Goal: Register for event/course

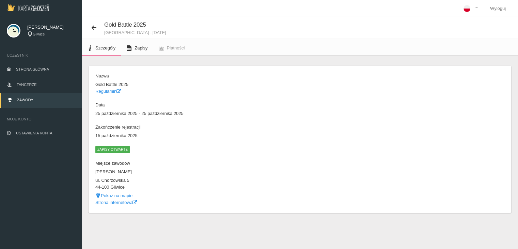
click at [135, 48] on span "Zapisy" at bounding box center [141, 47] width 13 height 5
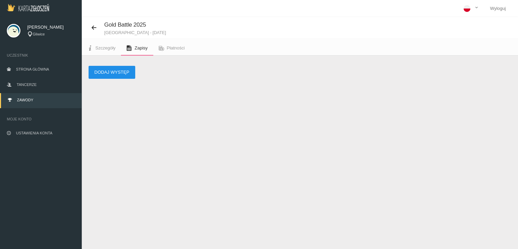
click at [124, 73] on button "Dodaj występ" at bounding box center [112, 72] width 47 height 13
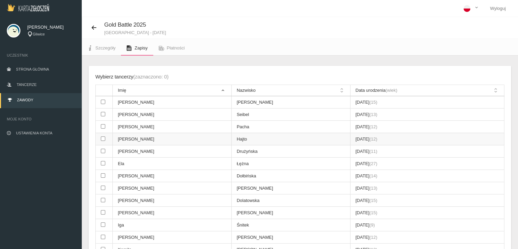
click at [102, 137] on input "checkbox" at bounding box center [103, 138] width 4 height 4
checkbox input "true"
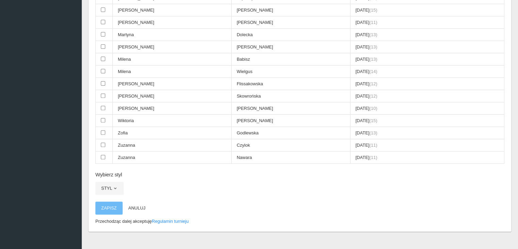
scroll to position [304, 0]
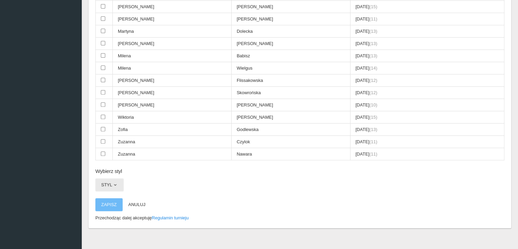
click at [108, 178] on button "Styl" at bounding box center [109, 184] width 28 height 13
click at [109, 220] on link "Hip-hop" at bounding box center [125, 226] width 61 height 12
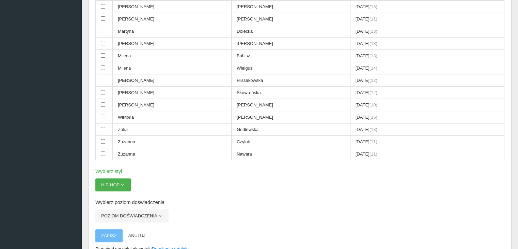
scroll to position [335, 0]
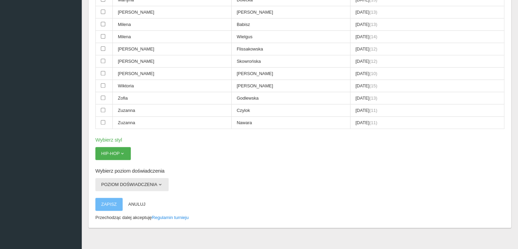
click at [151, 178] on button "Poziom doświadczenia" at bounding box center [131, 184] width 73 height 13
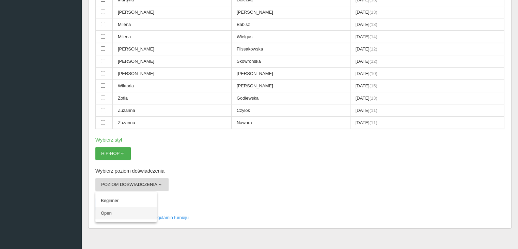
click at [127, 207] on link "Open" at bounding box center [125, 213] width 61 height 12
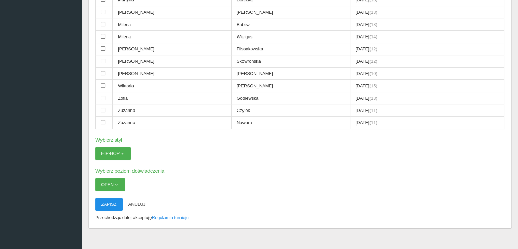
click at [112, 198] on button "Zapisz" at bounding box center [108, 204] width 27 height 13
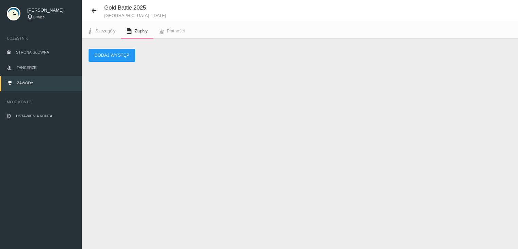
scroll to position [17, 0]
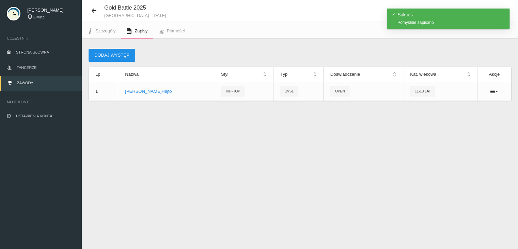
click at [123, 55] on button "Dodaj występ" at bounding box center [112, 55] width 47 height 13
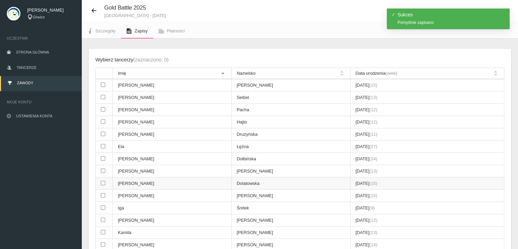
click at [105, 180] on td at bounding box center [104, 183] width 17 height 12
checkbox input "true"
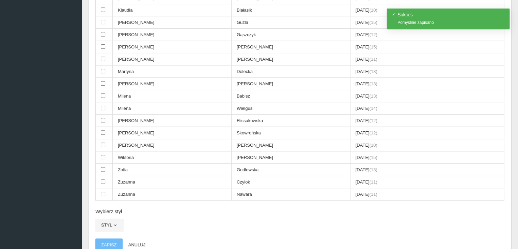
scroll to position [345, 0]
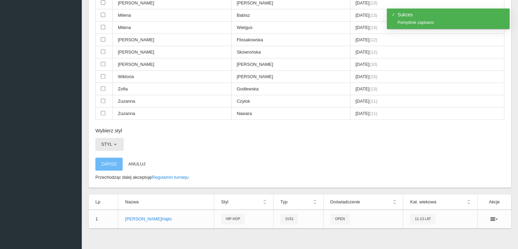
click at [117, 138] on button "Styl" at bounding box center [109, 144] width 28 height 13
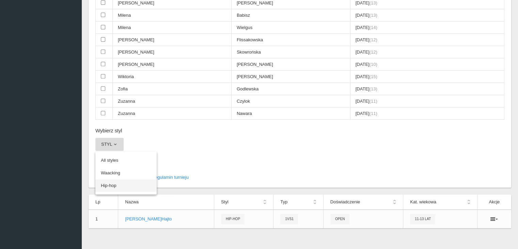
click at [112, 183] on link "Hip-hop" at bounding box center [125, 185] width 61 height 12
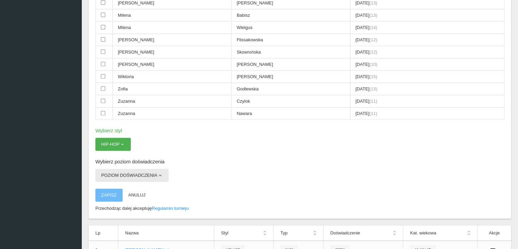
click at [122, 169] on button "Poziom doświadczenia" at bounding box center [131, 175] width 73 height 13
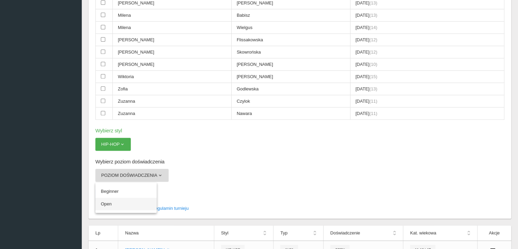
click at [116, 200] on link "Open" at bounding box center [125, 204] width 61 height 12
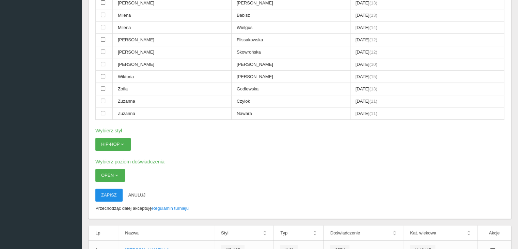
click at [115, 192] on button "Zapisz" at bounding box center [108, 194] width 27 height 13
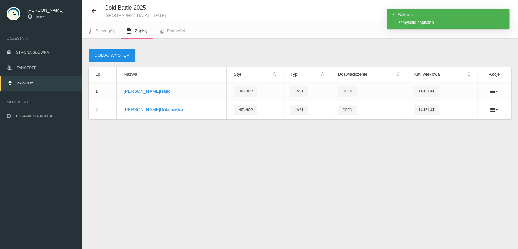
click at [130, 54] on button "Dodaj występ" at bounding box center [112, 55] width 47 height 13
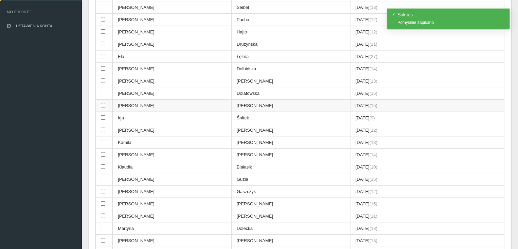
scroll to position [115, 0]
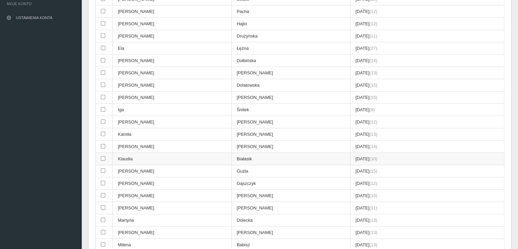
click at [102, 156] on input "checkbox" at bounding box center [103, 158] width 4 height 4
checkbox input "true"
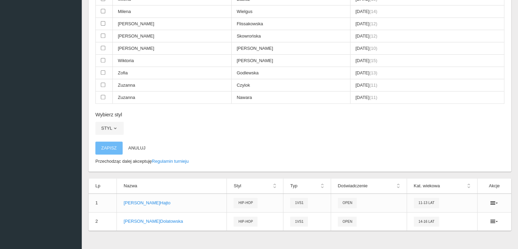
scroll to position [363, 0]
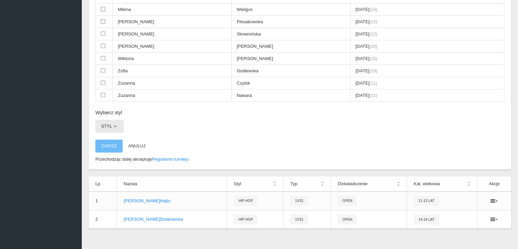
click at [113, 123] on button "Styl" at bounding box center [109, 126] width 28 height 13
click at [110, 163] on link "Hip-hop" at bounding box center [125, 167] width 61 height 12
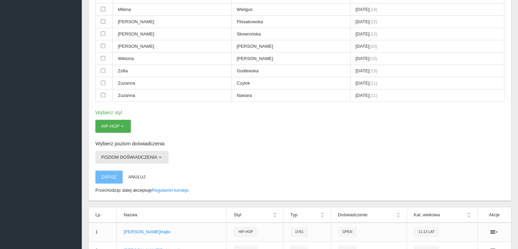
click at [119, 151] on button "Poziom doświadczenia" at bounding box center [131, 157] width 73 height 13
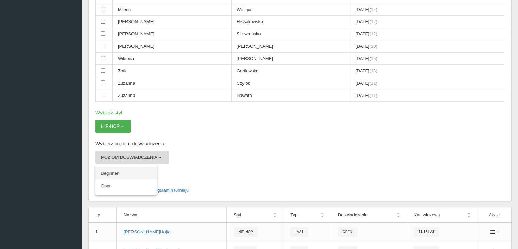
click at [115, 169] on link "Beginner" at bounding box center [125, 173] width 61 height 12
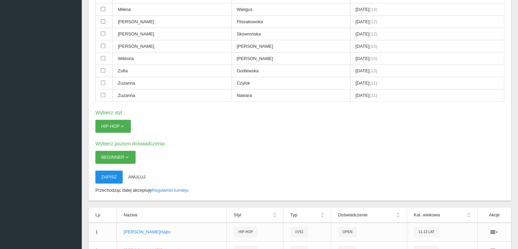
click at [113, 172] on button "Zapisz" at bounding box center [108, 176] width 27 height 13
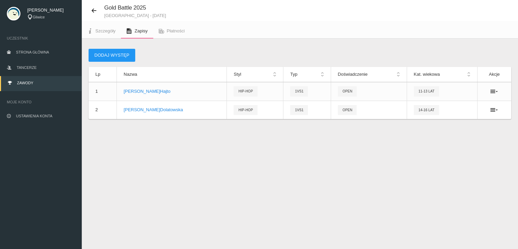
scroll to position [17, 0]
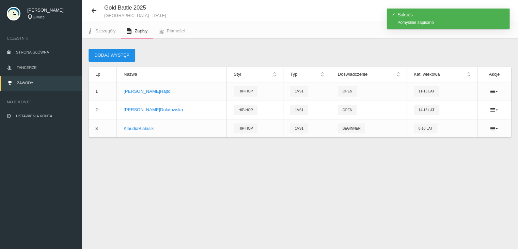
click at [120, 54] on button "Dodaj występ" at bounding box center [112, 55] width 47 height 13
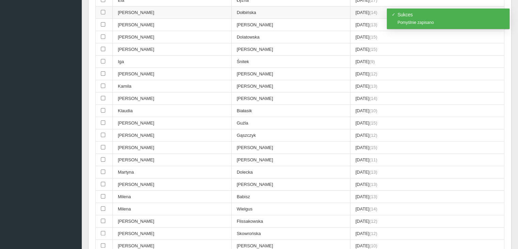
scroll to position [164, 0]
click at [102, 133] on input "checkbox" at bounding box center [103, 134] width 4 height 4
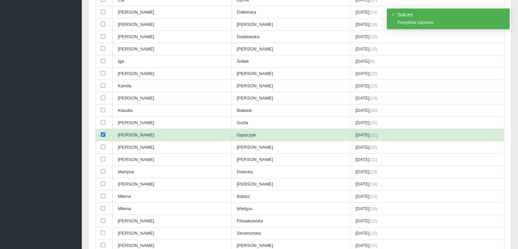
click at [102, 133] on input "checkbox" at bounding box center [103, 134] width 4 height 4
checkbox input "false"
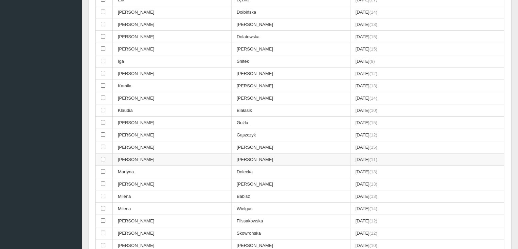
click at [103, 157] on input "checkbox" at bounding box center [103, 159] width 4 height 4
checkbox input "true"
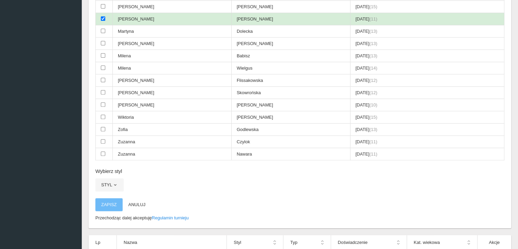
scroll to position [381, 0]
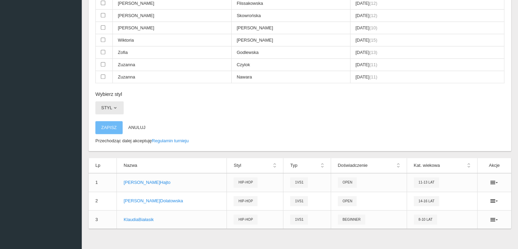
click at [115, 101] on button "Styl" at bounding box center [109, 107] width 28 height 13
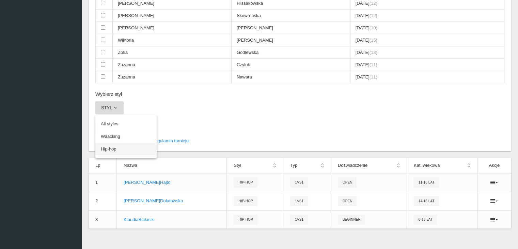
click at [113, 143] on link "Hip-hop" at bounding box center [125, 149] width 61 height 12
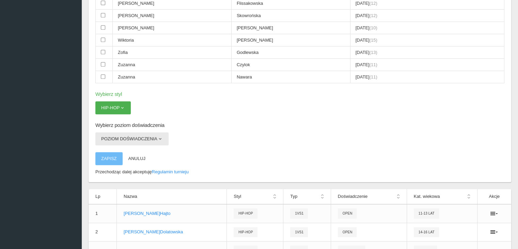
click at [116, 133] on button "Poziom doświadczenia" at bounding box center [131, 138] width 73 height 13
click at [115, 149] on link "Beginner" at bounding box center [125, 155] width 61 height 12
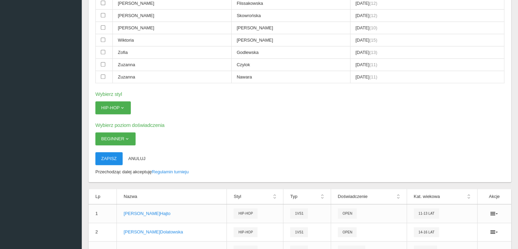
click at [110, 152] on button "Zapisz" at bounding box center [108, 158] width 27 height 13
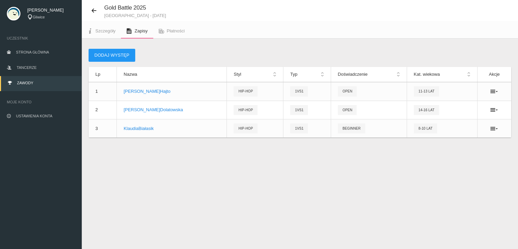
scroll to position [17, 0]
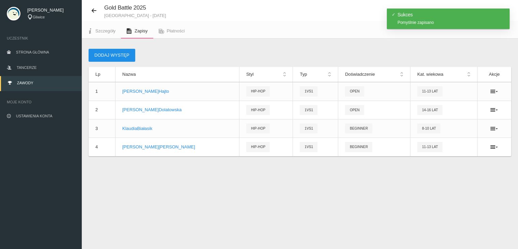
click at [124, 56] on button "Dodaj występ" at bounding box center [112, 55] width 47 height 13
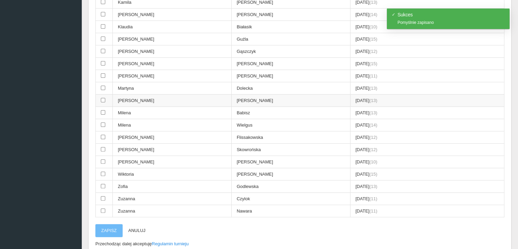
scroll to position [253, 0]
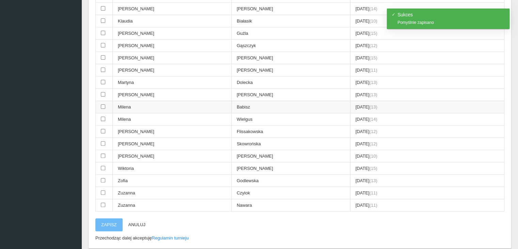
click at [102, 104] on input "checkbox" at bounding box center [103, 106] width 4 height 4
checkbox input "true"
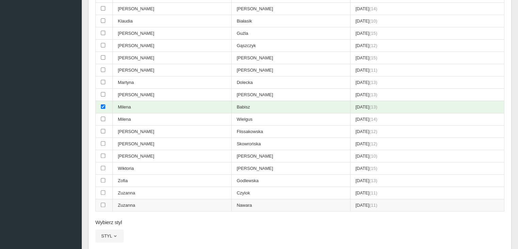
scroll to position [332, 0]
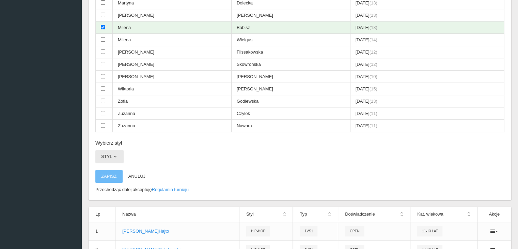
drag, startPoint x: 110, startPoint y: 157, endPoint x: 114, endPoint y: 150, distance: 8.2
click at [114, 154] on span "button" at bounding box center [114, 156] width 5 height 5
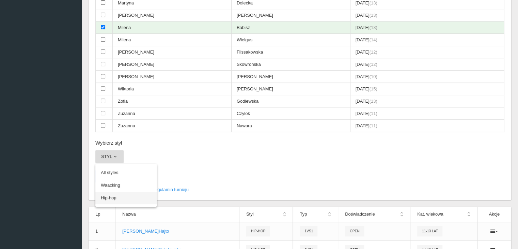
click at [110, 192] on link "Hip-hop" at bounding box center [125, 198] width 61 height 12
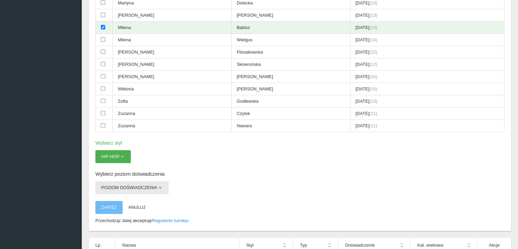
click at [115, 181] on button "Poziom doświadczenia" at bounding box center [131, 187] width 73 height 13
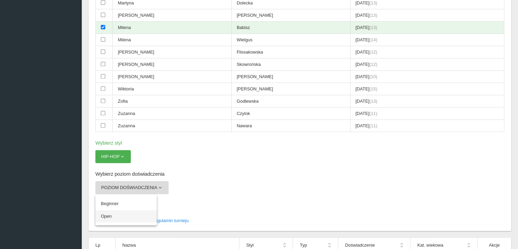
click at [111, 210] on link "Open" at bounding box center [125, 216] width 61 height 12
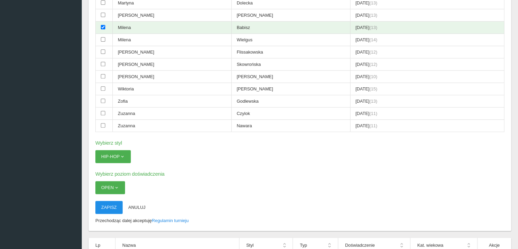
click at [115, 204] on button "Zapisz" at bounding box center [108, 207] width 27 height 13
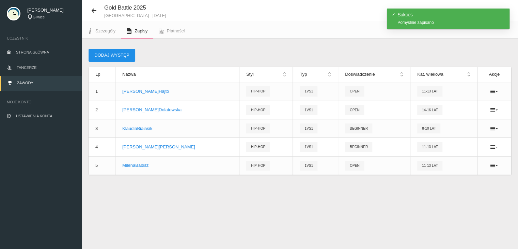
click at [122, 59] on button "Dodaj występ" at bounding box center [112, 55] width 47 height 13
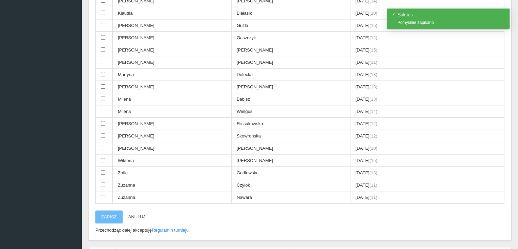
scroll to position [263, 0]
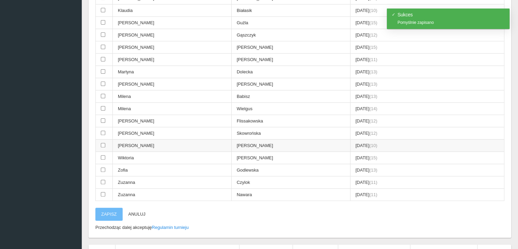
click at [103, 143] on input "checkbox" at bounding box center [103, 145] width 4 height 4
checkbox input "true"
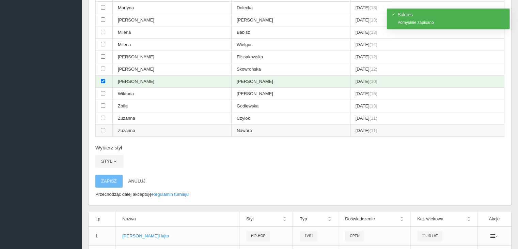
scroll to position [328, 0]
click at [114, 158] on span "button" at bounding box center [114, 160] width 5 height 5
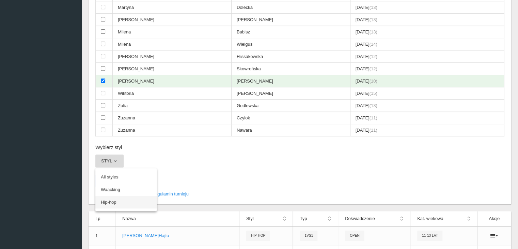
click at [113, 196] on link "Hip-hop" at bounding box center [125, 202] width 61 height 12
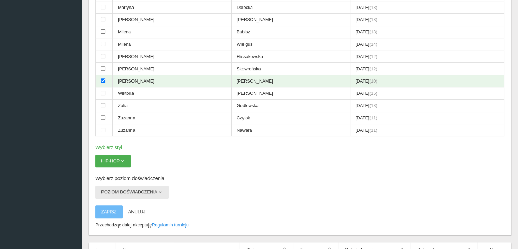
click at [123, 186] on button "Poziom doświadczenia" at bounding box center [131, 191] width 73 height 13
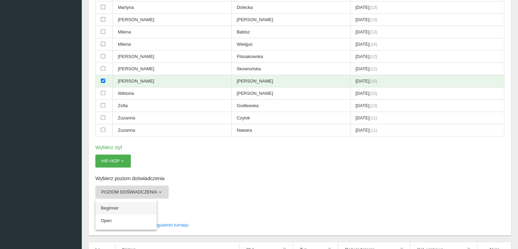
click at [121, 202] on link "Beginner" at bounding box center [125, 208] width 61 height 12
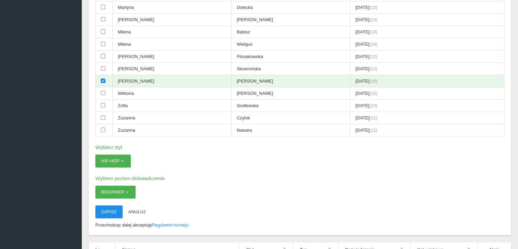
click at [105, 206] on button "Zapisz" at bounding box center [108, 211] width 27 height 13
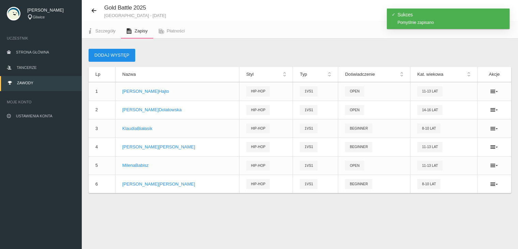
click at [110, 56] on button "Dodaj występ" at bounding box center [112, 55] width 47 height 13
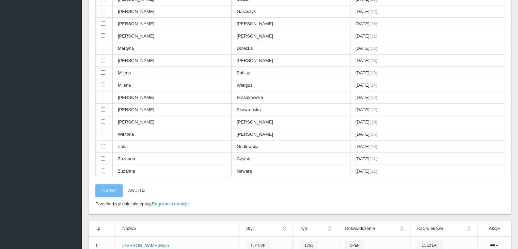
scroll to position [289, 0]
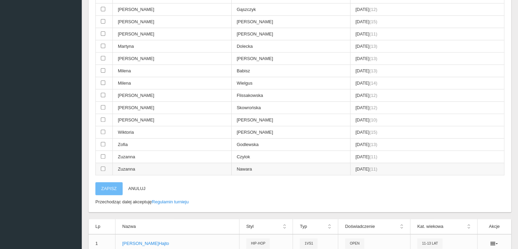
click at [101, 166] on input "checkbox" at bounding box center [103, 168] width 4 height 4
checkbox input "true"
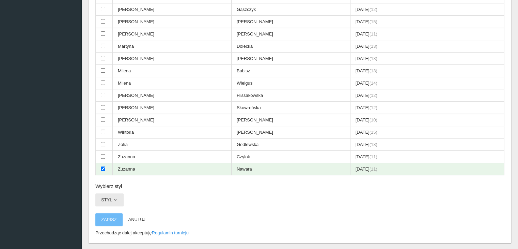
click at [107, 193] on button "Styl" at bounding box center [109, 199] width 28 height 13
click at [109, 235] on link "Hip-hop" at bounding box center [125, 241] width 61 height 12
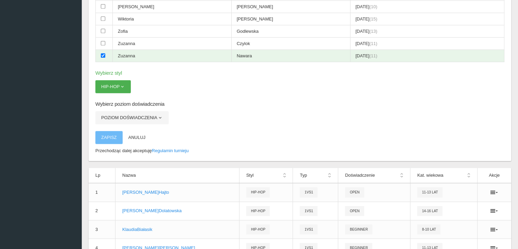
scroll to position [404, 0]
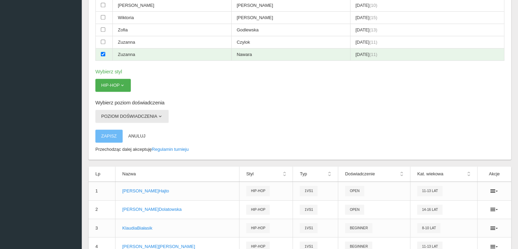
click at [155, 110] on button "Poziom doświadczenia" at bounding box center [131, 116] width 73 height 13
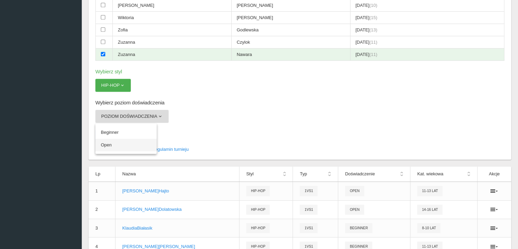
click at [125, 139] on link "Open" at bounding box center [125, 145] width 61 height 12
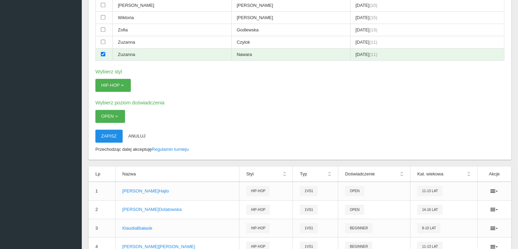
click at [115, 130] on button "Zapisz" at bounding box center [108, 136] width 27 height 13
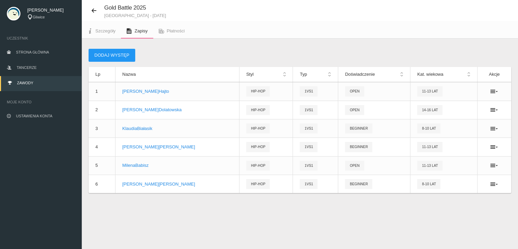
scroll to position [17, 0]
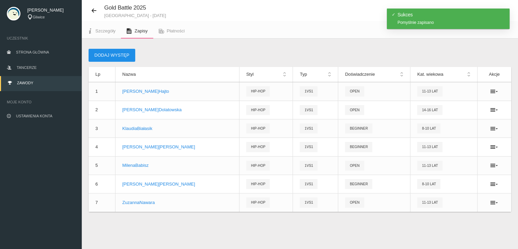
click at [126, 56] on button "Dodaj występ" at bounding box center [112, 55] width 47 height 13
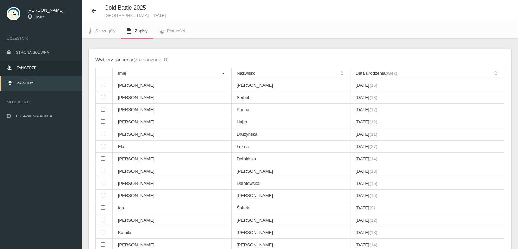
click at [44, 63] on link "Tancerze" at bounding box center [41, 68] width 82 height 15
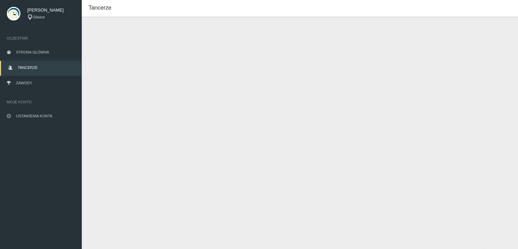
click at [122, 36] on button "Dodaj tancerza" at bounding box center [120, 40] width 51 height 13
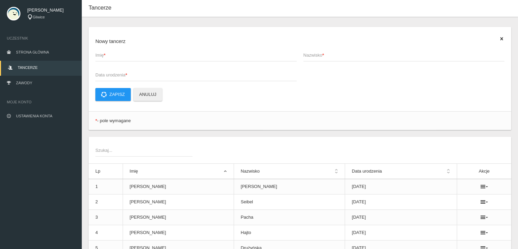
click at [104, 55] on span "Imię *" at bounding box center [192, 55] width 195 height 7
click at [104, 55] on input "Imię *" at bounding box center [195, 54] width 201 height 13
type input "[PERSON_NAME]"
type input "Bleichert"
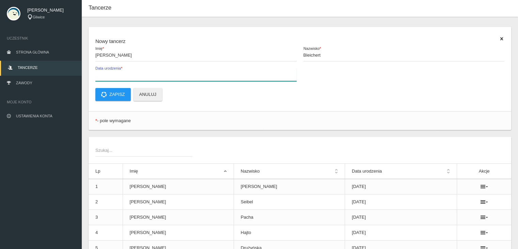
click at [156, 69] on label "Data urodzenia *" at bounding box center [195, 74] width 201 height 13
click at [156, 69] on input "Data urodzenia *" at bounding box center [195, 74] width 201 height 13
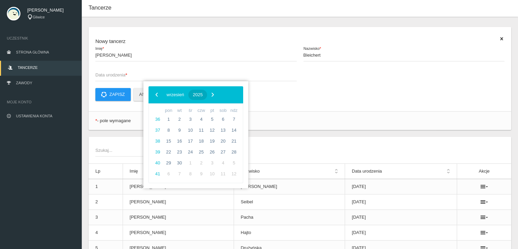
click at [207, 91] on button "2025" at bounding box center [197, 95] width 19 height 10
click at [155, 95] on span "‹" at bounding box center [157, 94] width 10 height 10
click at [184, 171] on span "2015" at bounding box center [185, 170] width 16 height 16
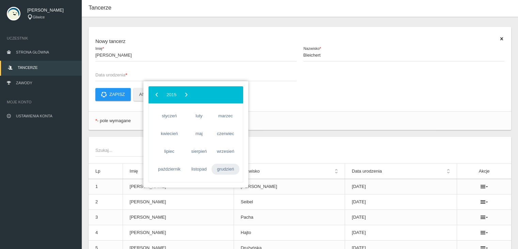
click at [226, 166] on span "grudzień" at bounding box center [226, 169] width 28 height 11
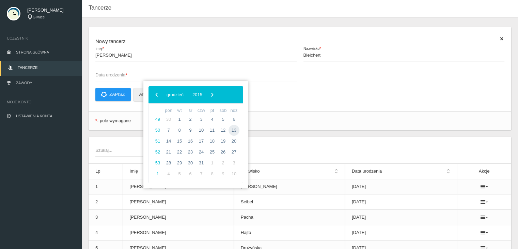
click at [238, 127] on span "13" at bounding box center [234, 130] width 11 height 11
type input "[DATE]"
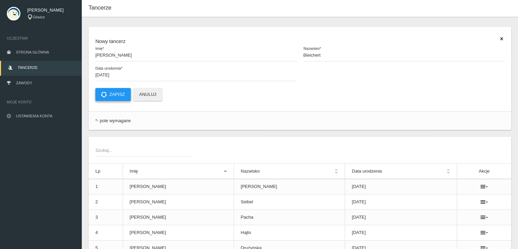
click at [114, 95] on button "Zapisz" at bounding box center [112, 94] width 35 height 13
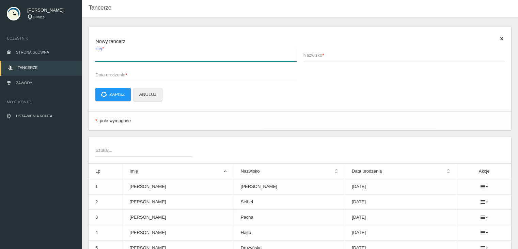
click at [156, 60] on input "Imię *" at bounding box center [195, 54] width 201 height 13
type input "[PERSON_NAME]"
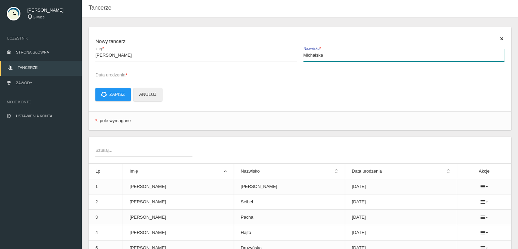
type input "Michalska"
click at [143, 75] on span "Data urodzenia *" at bounding box center [192, 75] width 195 height 7
click at [143, 75] on input "Data urodzenia *" at bounding box center [195, 74] width 201 height 13
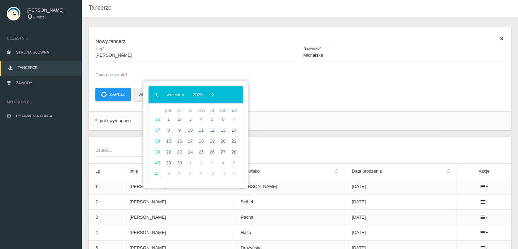
click at [143, 75] on span "Data urodzenia *" at bounding box center [192, 75] width 195 height 7
click at [143, 75] on input "Data urodzenia *" at bounding box center [195, 74] width 201 height 13
click at [207, 93] on button "2025" at bounding box center [197, 95] width 19 height 10
click at [153, 98] on div "‹ ​ [DATE] - [DATE] ​ ›" at bounding box center [196, 94] width 95 height 17
click at [154, 97] on span "‹" at bounding box center [157, 94] width 10 height 10
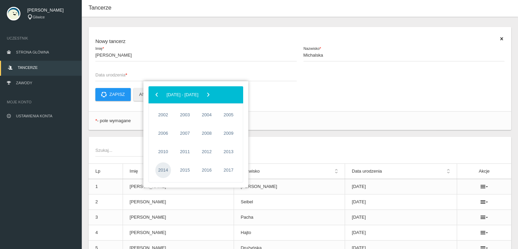
click at [160, 171] on span "2014" at bounding box center [163, 170] width 16 height 16
click at [225, 114] on span "marzec" at bounding box center [226, 115] width 28 height 11
click at [232, 138] on span "16" at bounding box center [234, 141] width 11 height 11
type input "[DATE]"
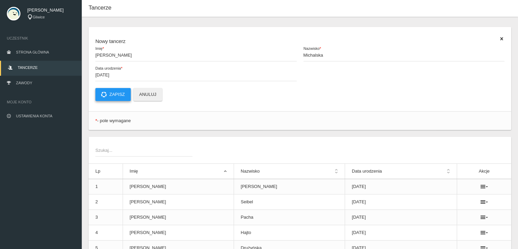
click at [115, 98] on button "Zapisz" at bounding box center [112, 94] width 35 height 13
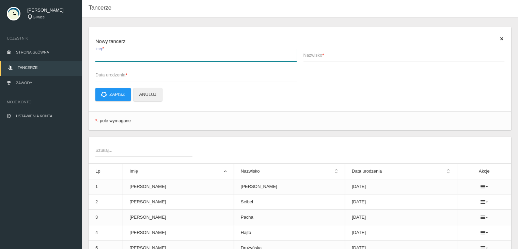
click at [184, 59] on input "Imię *" at bounding box center [195, 54] width 201 height 13
type input "Hania"
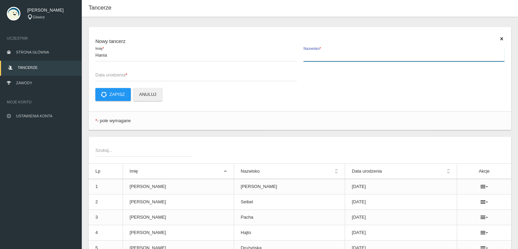
click at [95, 88] on button "Zapisz" at bounding box center [112, 94] width 35 height 13
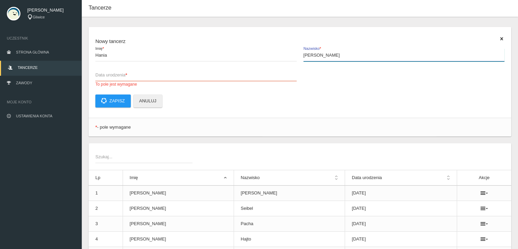
type input "[PERSON_NAME]"
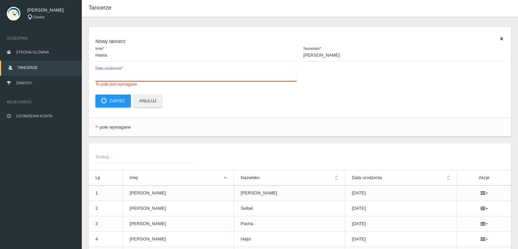
click at [169, 79] on input "Data urodzenia * To pole jest wymagane" at bounding box center [195, 74] width 201 height 13
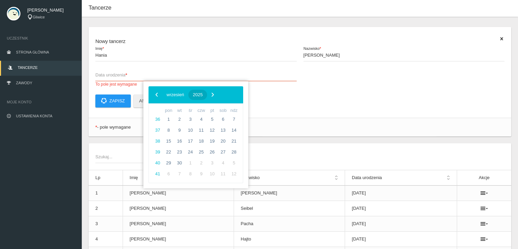
click at [207, 91] on button "2025" at bounding box center [197, 95] width 19 height 10
click at [155, 96] on span "‹" at bounding box center [157, 94] width 10 height 10
click at [228, 153] on span "2013" at bounding box center [229, 152] width 16 height 16
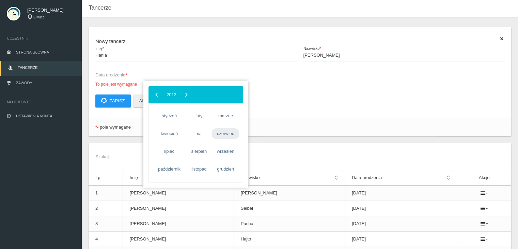
click at [222, 132] on span "czerwiec" at bounding box center [226, 133] width 28 height 11
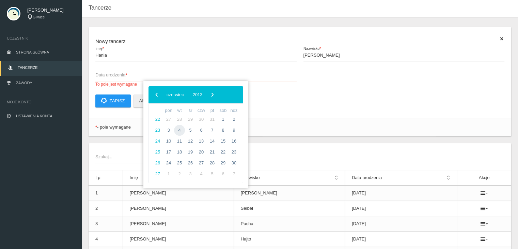
click at [180, 130] on span "4" at bounding box center [179, 130] width 11 height 11
type input "[DATE]"
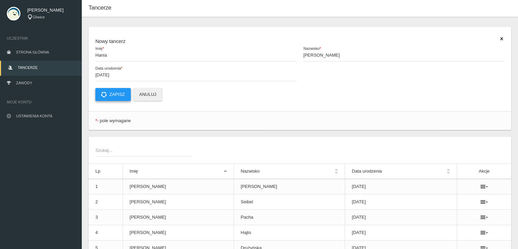
click at [123, 92] on button "Zapisz" at bounding box center [112, 94] width 35 height 13
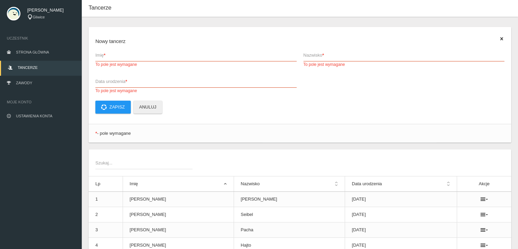
click at [216, 58] on span "Imię *" at bounding box center [192, 55] width 195 height 7
click at [216, 58] on input "Imię * To pole jest wymagane" at bounding box center [195, 54] width 201 height 13
type input "Natasza"
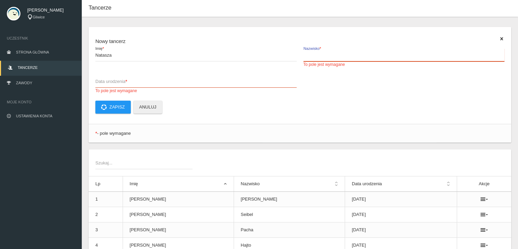
type input "A"
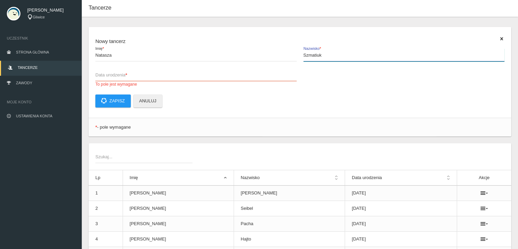
type input "Szmatiuk"
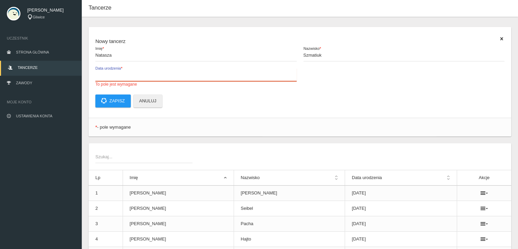
click at [207, 69] on label "Data urodzenia * To pole jest wymagane" at bounding box center [195, 77] width 201 height 19
click at [207, 69] on input "Data urodzenia * To pole jest wymagane" at bounding box center [195, 74] width 201 height 13
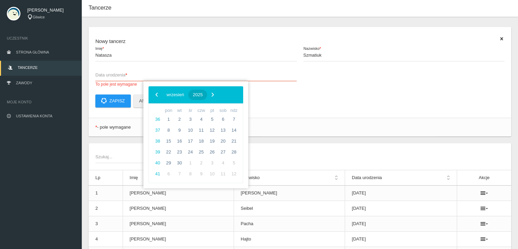
click at [203, 96] on span "2025" at bounding box center [198, 94] width 10 height 5
click at [156, 92] on span "‹" at bounding box center [157, 94] width 10 height 10
click at [224, 149] on span "2013" at bounding box center [229, 152] width 16 height 16
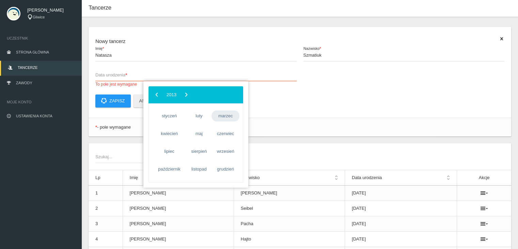
click at [227, 113] on span "marzec" at bounding box center [226, 115] width 28 height 11
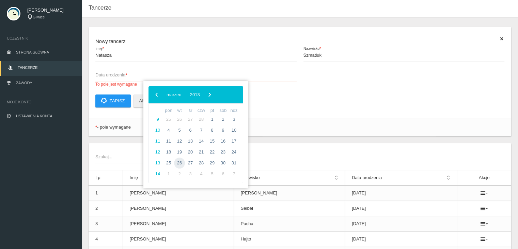
click at [179, 164] on span "26" at bounding box center [179, 162] width 11 height 11
type input "[DATE]"
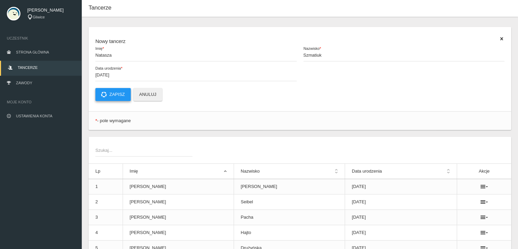
click at [111, 95] on button "Zapisz" at bounding box center [112, 94] width 35 height 13
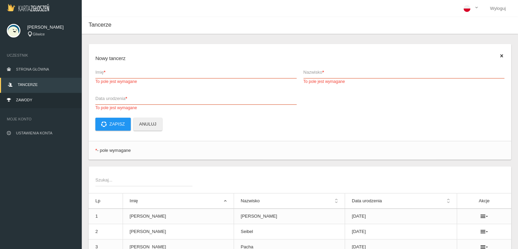
click at [28, 104] on link "Zawody" at bounding box center [41, 100] width 82 height 15
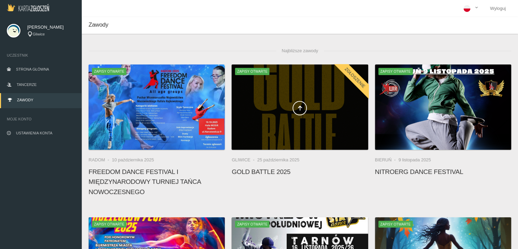
click at [290, 111] on span at bounding box center [300, 108] width 136 height 14
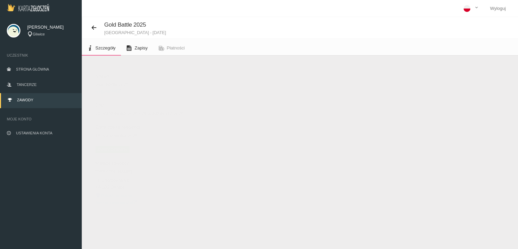
click at [152, 49] on link "Zapisy" at bounding box center [137, 48] width 32 height 15
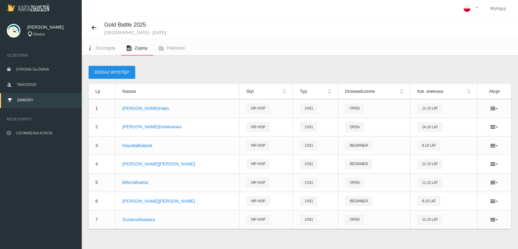
click at [114, 71] on button "Dodaj występ" at bounding box center [112, 72] width 47 height 13
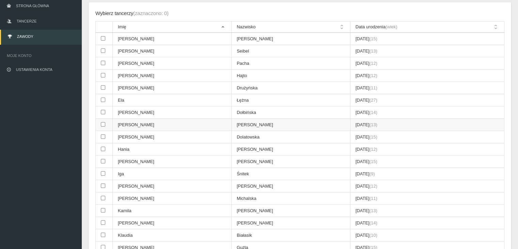
scroll to position [64, 0]
click at [102, 147] on input "checkbox" at bounding box center [103, 148] width 4 height 4
checkbox input "true"
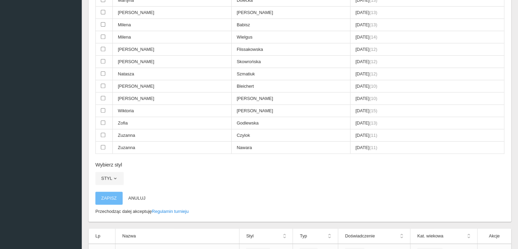
scroll to position [503, 0]
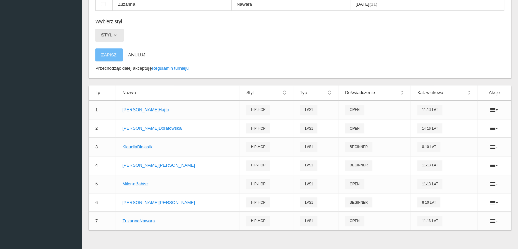
click at [118, 31] on button "Styl" at bounding box center [109, 35] width 28 height 13
click at [116, 70] on link "Hip-hop" at bounding box center [125, 76] width 61 height 12
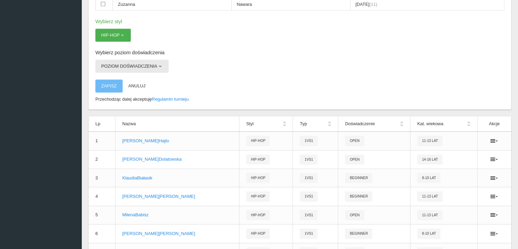
click at [120, 61] on button "Poziom doświadczenia" at bounding box center [131, 66] width 73 height 13
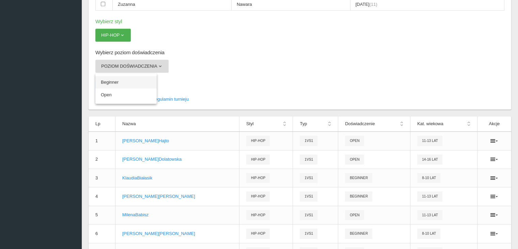
click at [116, 76] on link "Beginner" at bounding box center [125, 82] width 61 height 12
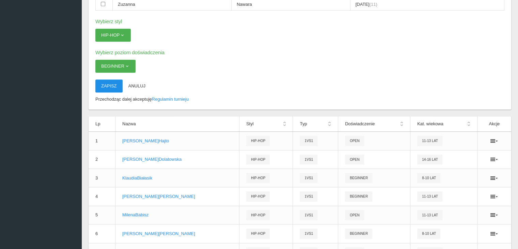
click at [110, 79] on button "Zapisz" at bounding box center [108, 85] width 27 height 13
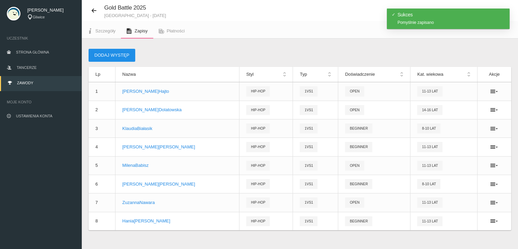
scroll to position [24, 0]
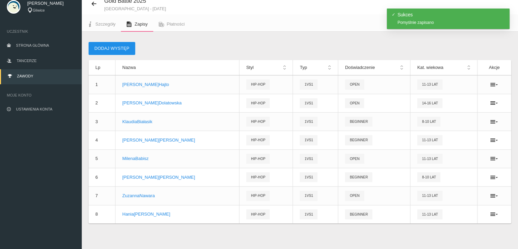
click at [126, 51] on button "Dodaj występ" at bounding box center [112, 48] width 47 height 13
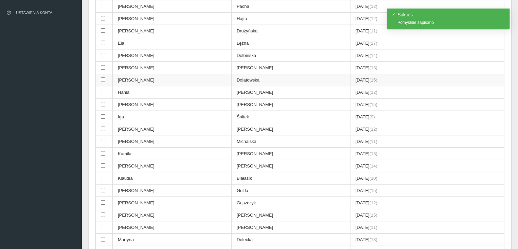
scroll to position [128, 0]
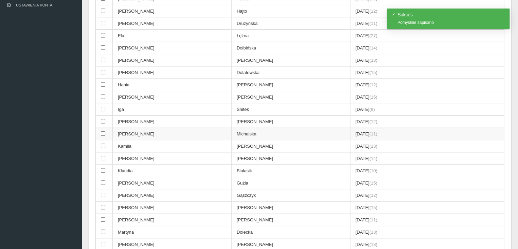
click at [102, 131] on input "checkbox" at bounding box center [103, 133] width 4 height 4
checkbox input "true"
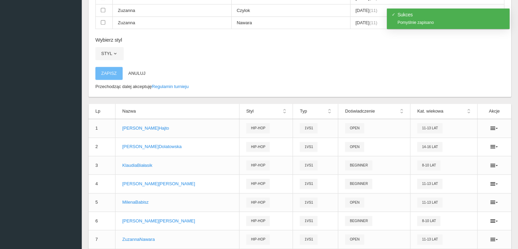
scroll to position [510, 0]
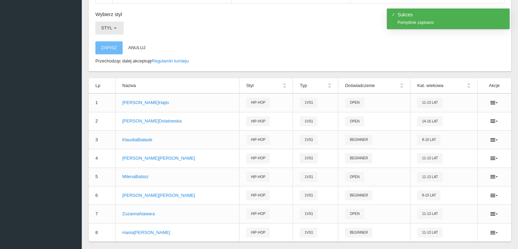
click at [112, 25] on span "button" at bounding box center [114, 27] width 5 height 5
click at [117, 63] on link "Hip-hop" at bounding box center [125, 69] width 61 height 12
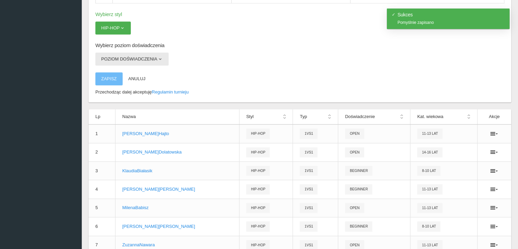
click at [118, 52] on button "Poziom doświadczenia" at bounding box center [131, 58] width 73 height 13
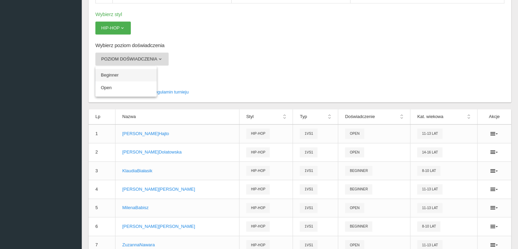
click at [117, 69] on link "Beginner" at bounding box center [125, 75] width 61 height 12
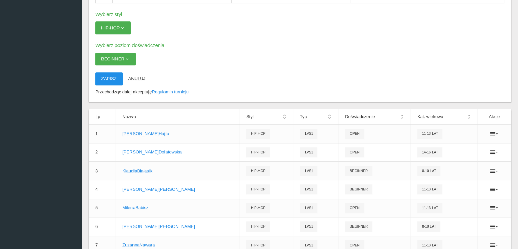
click at [105, 72] on button "Zapisz" at bounding box center [108, 78] width 27 height 13
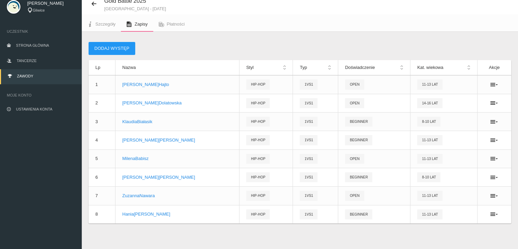
scroll to position [42, 0]
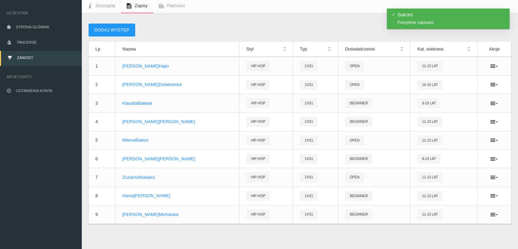
click at [113, 48] on th "Lp" at bounding box center [102, 49] width 27 height 15
click at [115, 32] on button "Dodaj występ" at bounding box center [112, 30] width 47 height 13
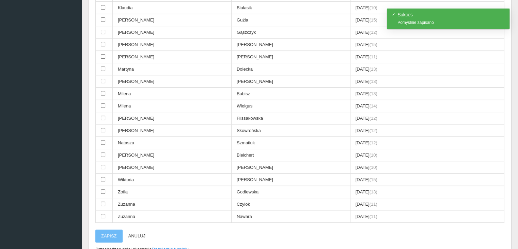
scroll to position [292, 0]
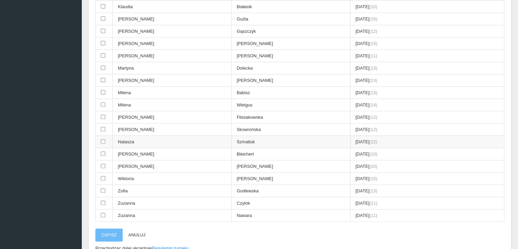
click at [104, 139] on input "checkbox" at bounding box center [103, 141] width 4 height 4
checkbox input "true"
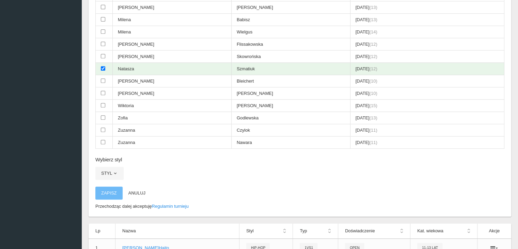
scroll to position [365, 0]
click at [114, 169] on button "Styl" at bounding box center [109, 172] width 28 height 13
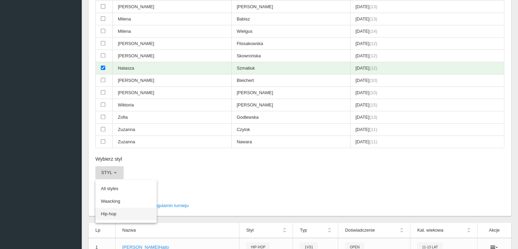
click at [113, 208] on link "Hip-hop" at bounding box center [125, 214] width 61 height 12
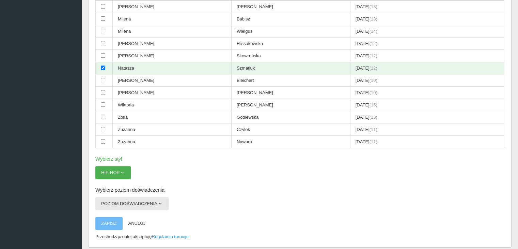
click at [116, 197] on button "Poziom doświadczenia" at bounding box center [131, 203] width 73 height 13
click at [112, 213] on link "Beginner" at bounding box center [125, 219] width 61 height 12
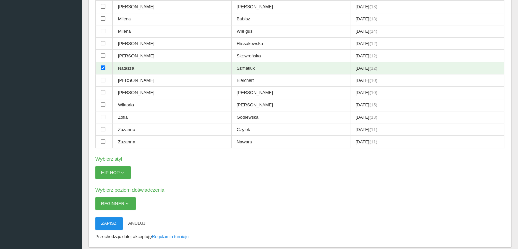
click at [107, 221] on button "Zapisz" at bounding box center [108, 223] width 27 height 13
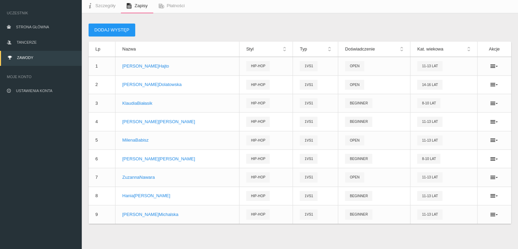
scroll to position [61, 0]
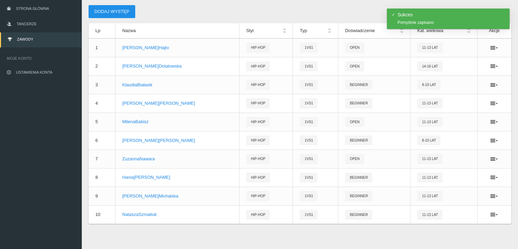
click at [120, 11] on button "Dodaj występ" at bounding box center [112, 11] width 47 height 13
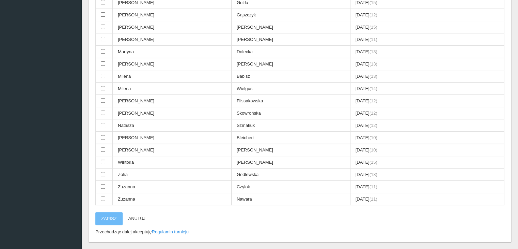
scroll to position [309, 0]
click at [102, 134] on input "checkbox" at bounding box center [103, 136] width 4 height 4
checkbox input "true"
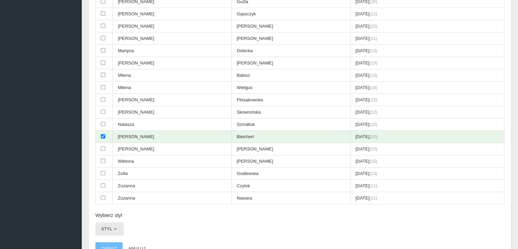
click at [113, 226] on span "button" at bounding box center [114, 228] width 5 height 5
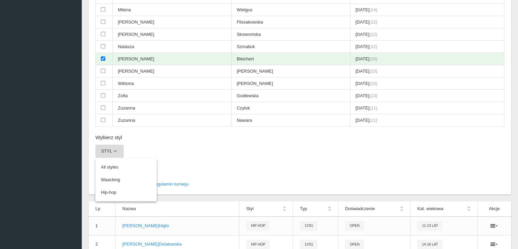
scroll to position [390, 0]
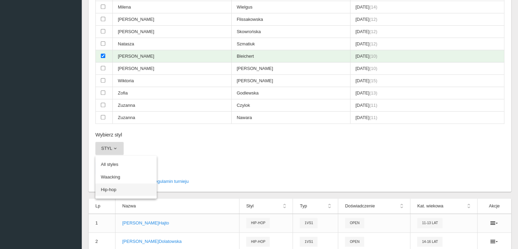
click at [125, 183] on link "Hip-hop" at bounding box center [125, 189] width 61 height 12
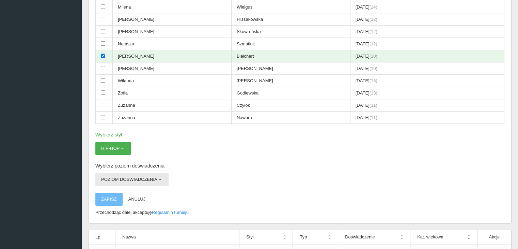
click at [117, 173] on button "Poziom doświadczenia" at bounding box center [131, 179] width 73 height 13
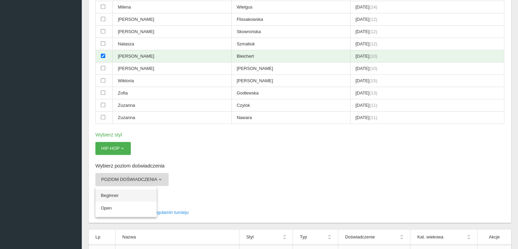
click at [116, 189] on link "Beginner" at bounding box center [125, 195] width 61 height 12
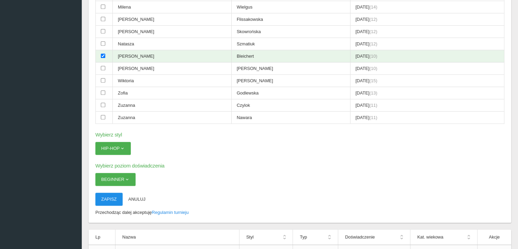
click at [108, 195] on button "Zapisz" at bounding box center [108, 199] width 27 height 13
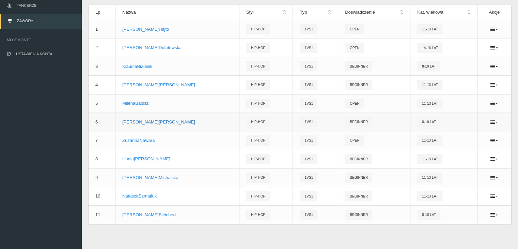
scroll to position [0, 0]
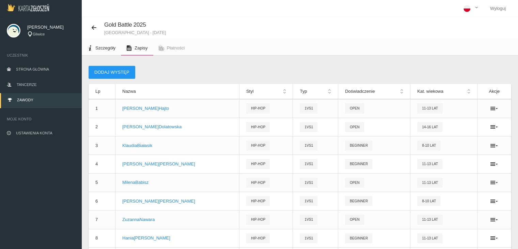
click at [97, 47] on span "Szczegóły" at bounding box center [105, 47] width 20 height 5
